Goal: Information Seeking & Learning: Learn about a topic

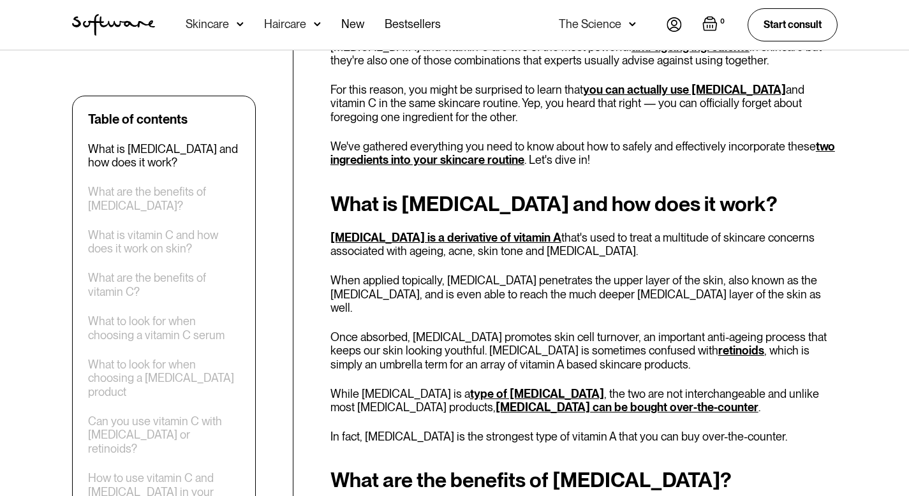
scroll to position [495, 0]
click at [157, 471] on div "How to use vitamin C and [MEDICAL_DATA] in your skincare routine" at bounding box center [164, 491] width 152 height 41
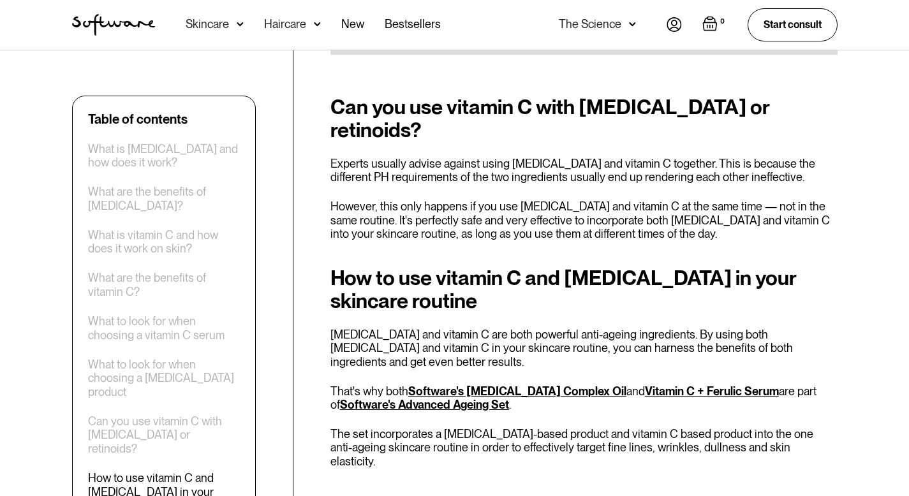
scroll to position [3055, 0]
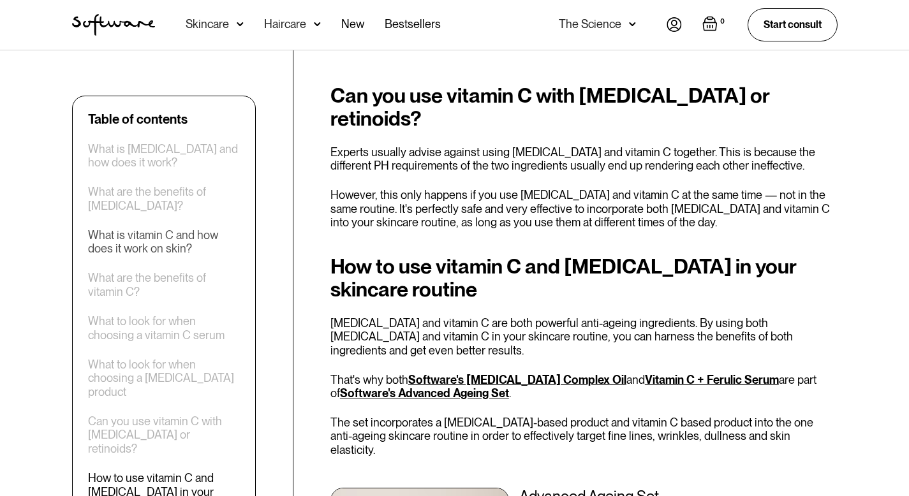
click at [149, 244] on div "What is vitamin C and how does it work on skin?" at bounding box center [164, 241] width 152 height 27
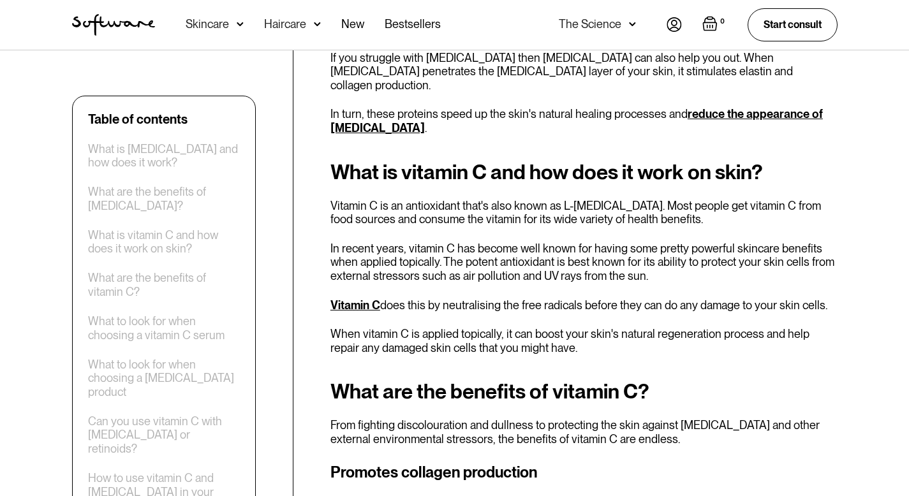
scroll to position [1443, 0]
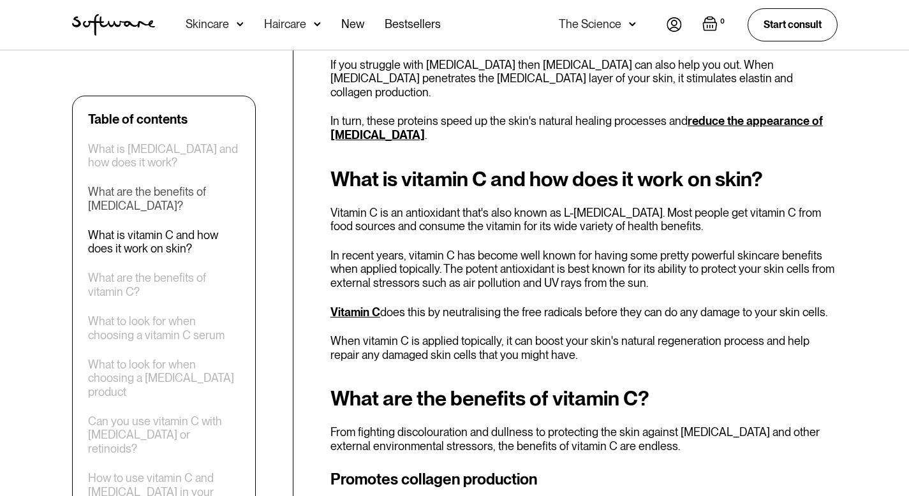
click at [145, 205] on div "What are the benefits of [MEDICAL_DATA]?" at bounding box center [164, 199] width 152 height 27
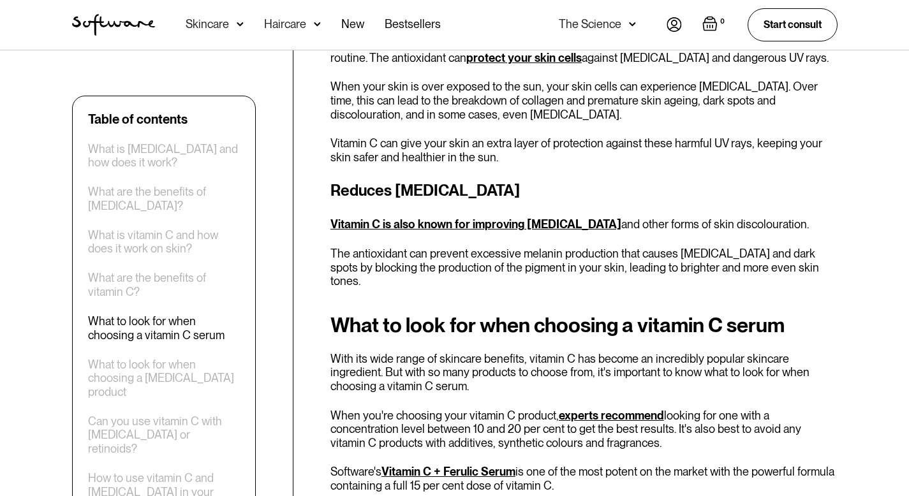
scroll to position [2023, 0]
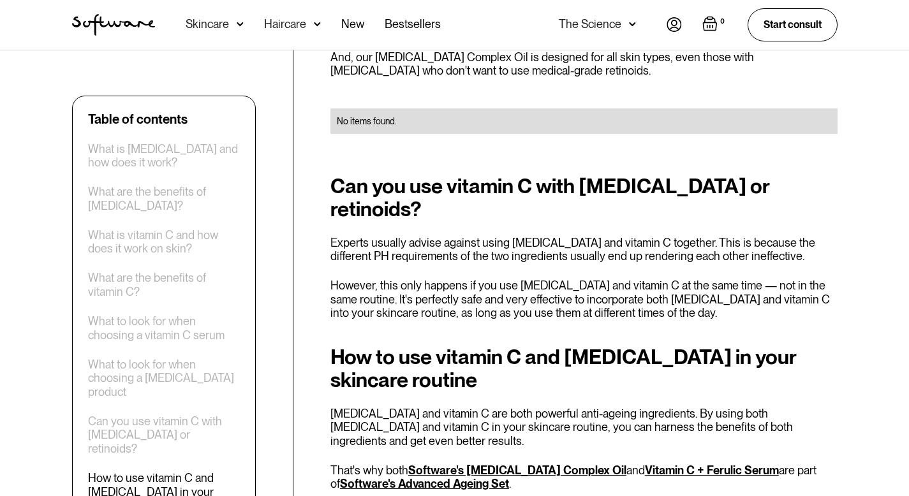
scroll to position [3055, 0]
